Goal: Transaction & Acquisition: Purchase product/service

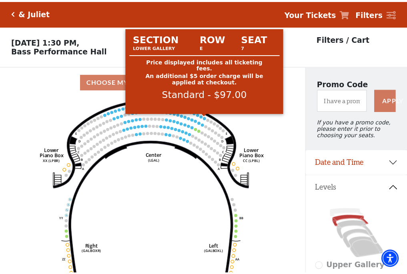
scroll to position [37, 0]
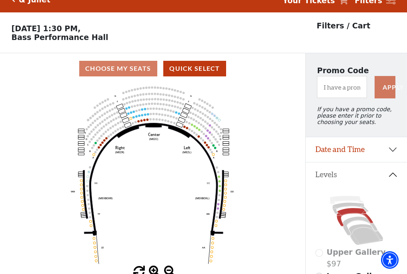
scroll to position [37, 0]
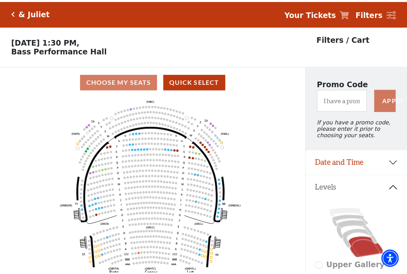
scroll to position [37, 0]
